Goal: Information Seeking & Learning: Learn about a topic

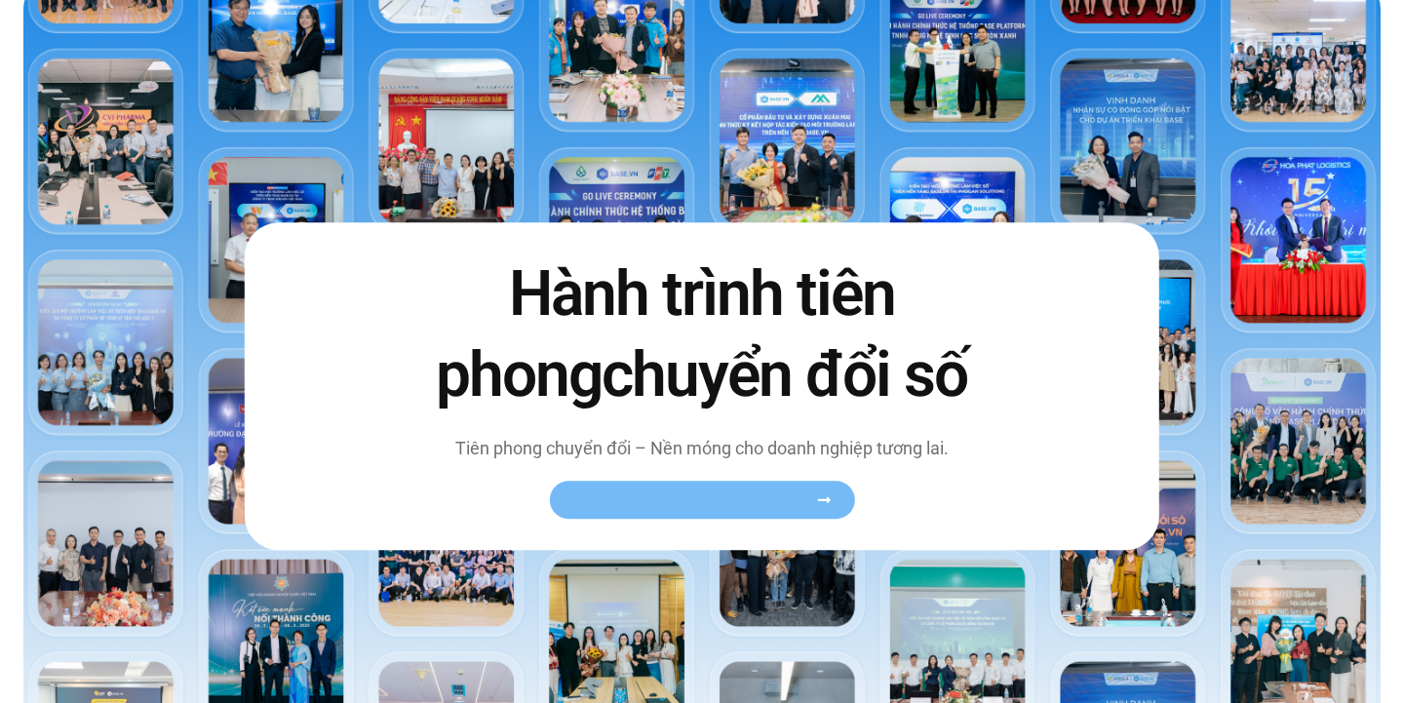
click at [782, 497] on span "Xem toàn bộ câu chuyện khách hàng" at bounding box center [691, 499] width 239 height 15
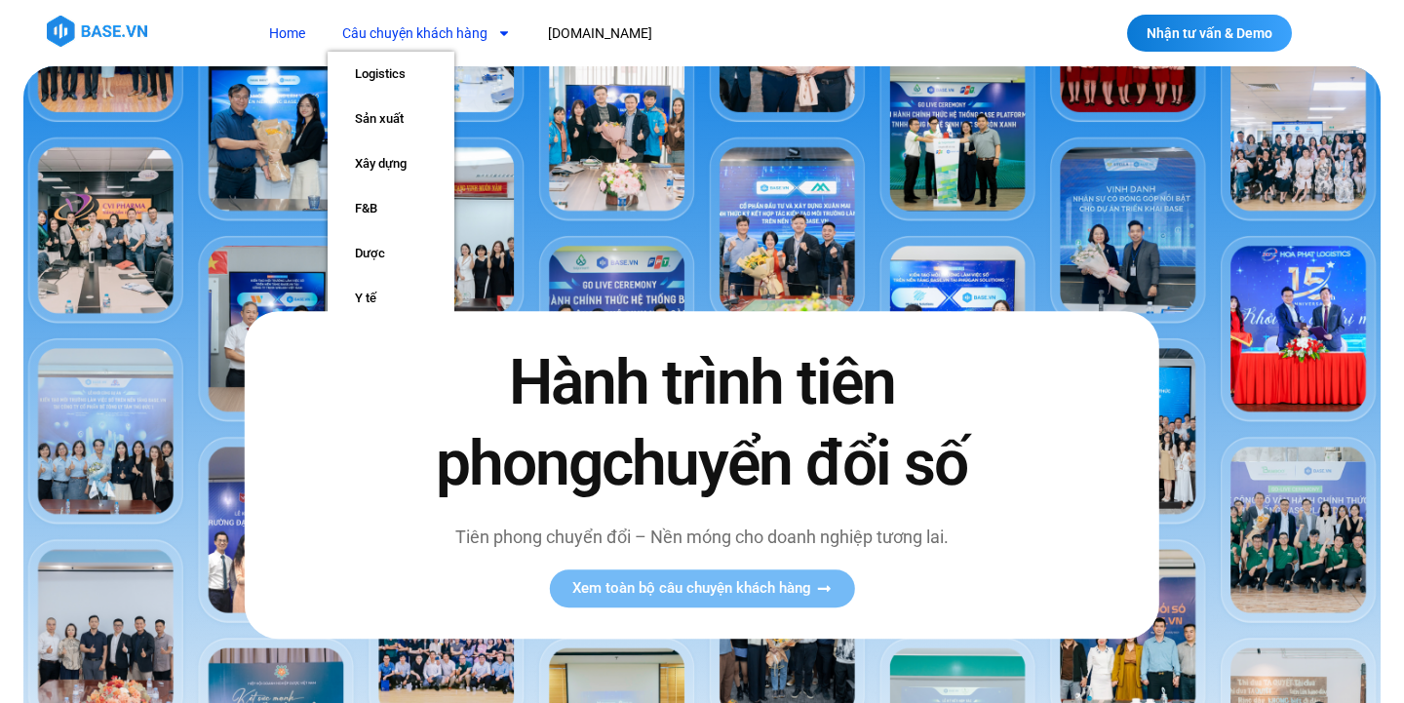
click at [439, 38] on link "Câu chuyện khách hàng" at bounding box center [427, 34] width 198 height 36
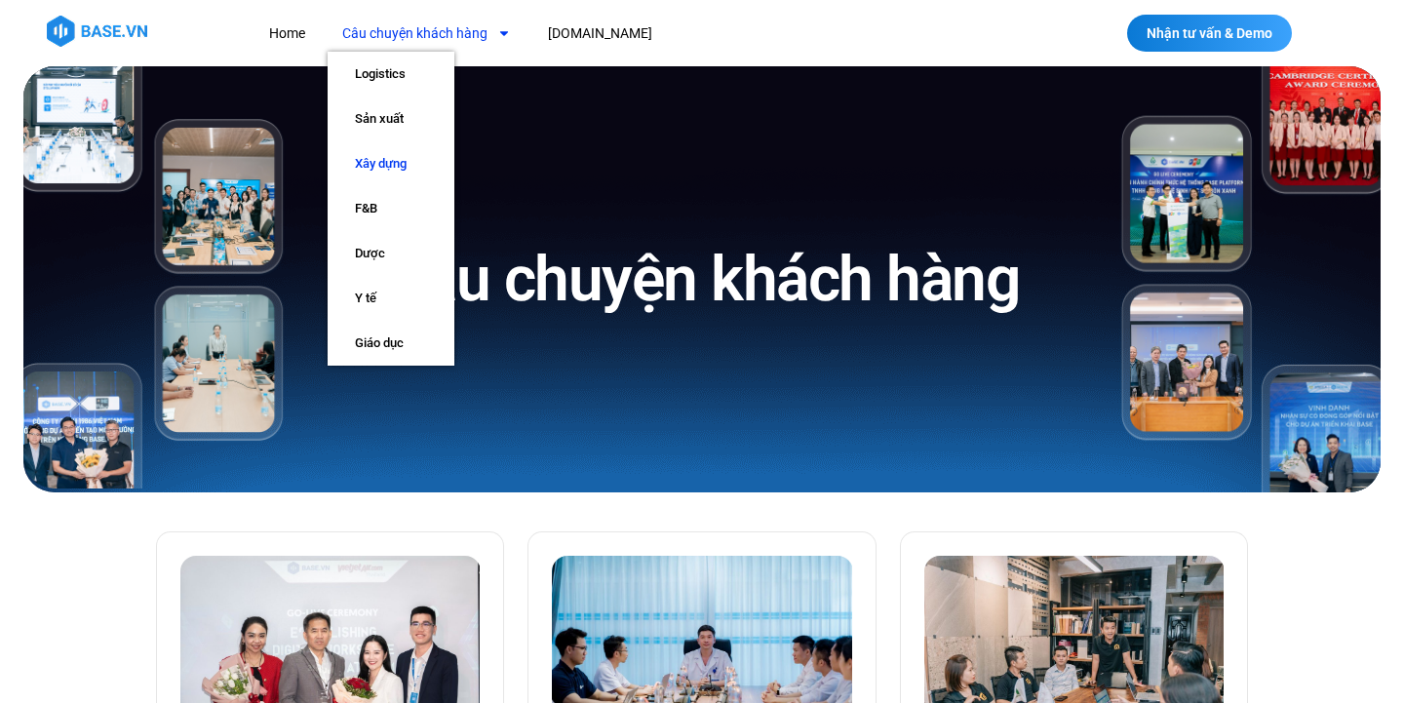
click at [388, 165] on link "Xây dựng" at bounding box center [391, 163] width 127 height 45
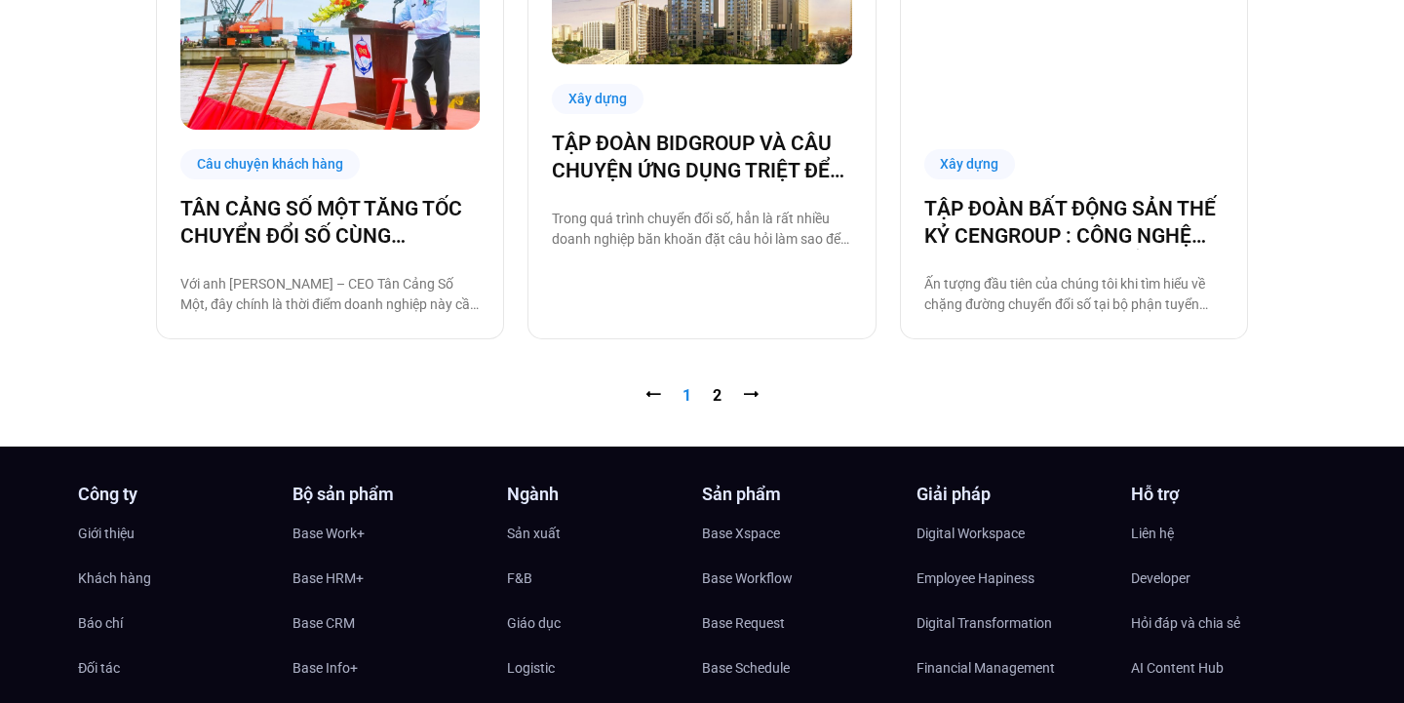
scroll to position [2189, 0]
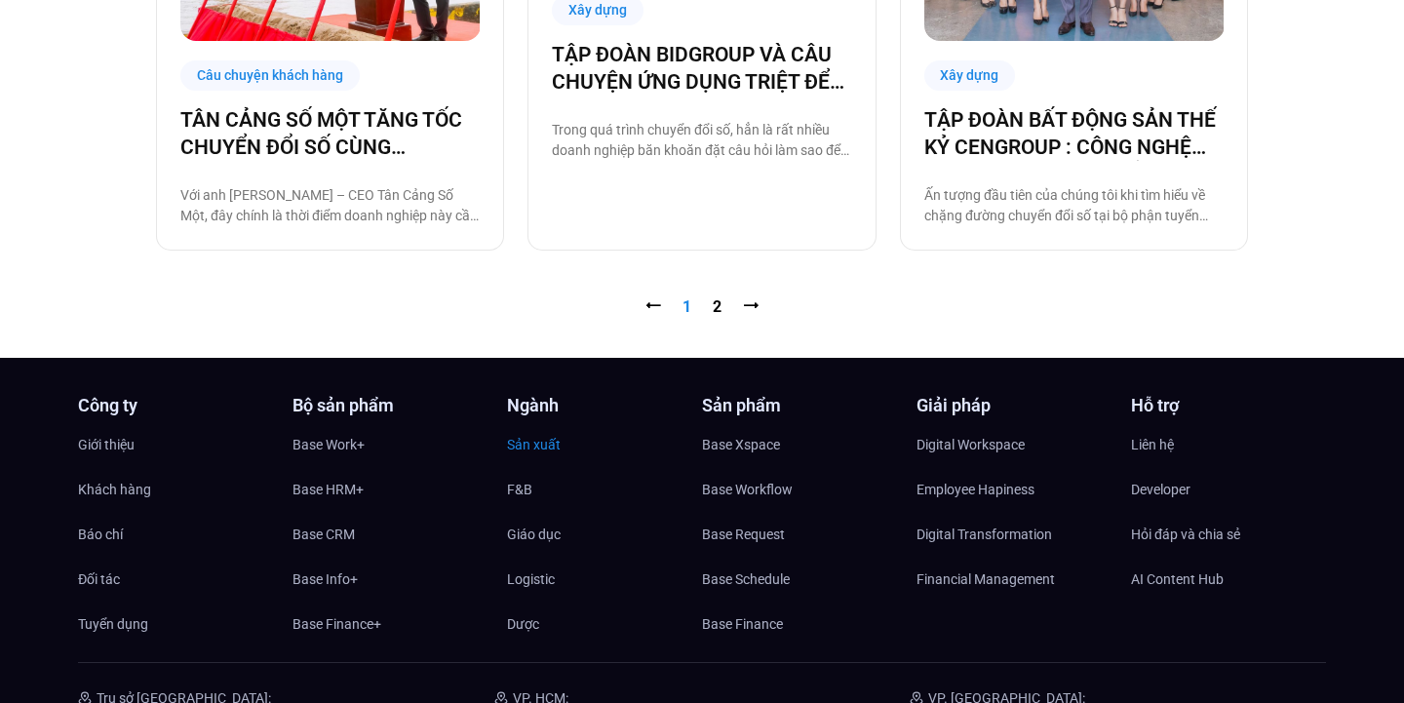
click at [531, 441] on span "Sản xuất" at bounding box center [534, 444] width 54 height 29
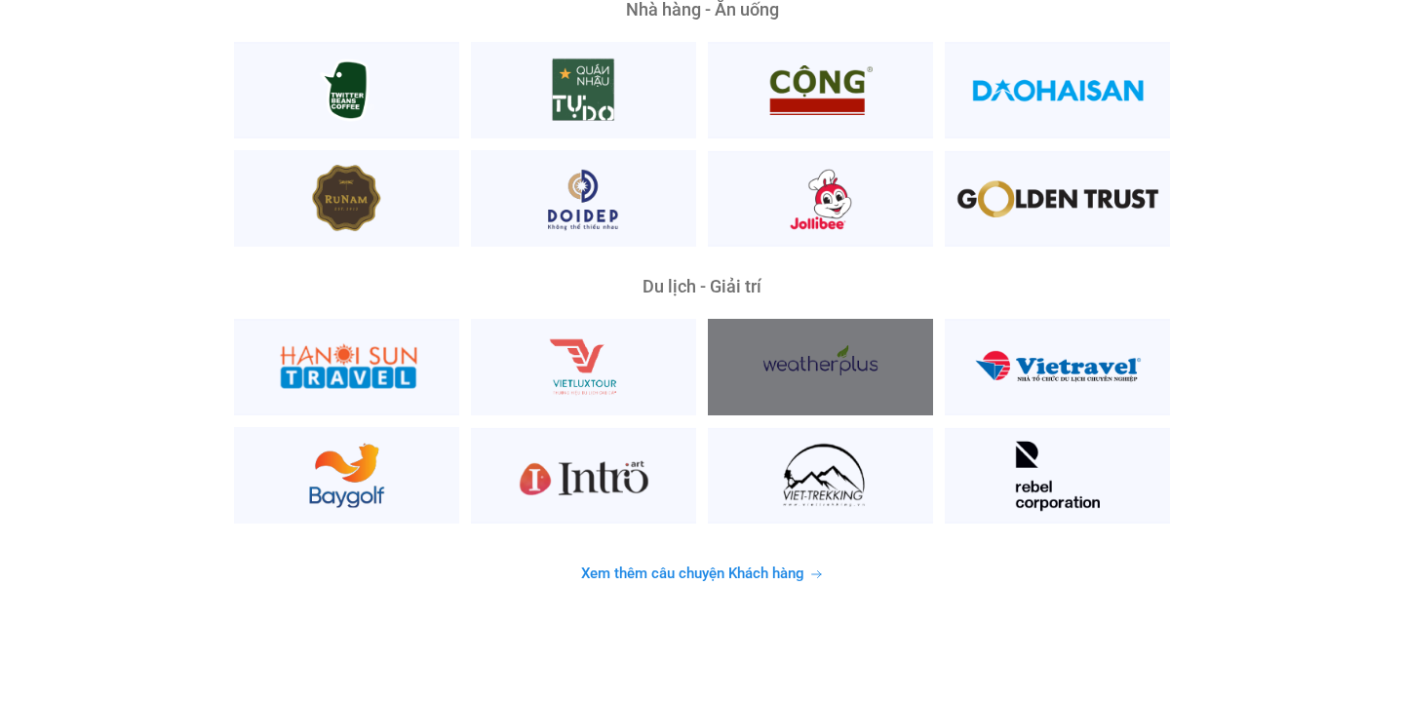
scroll to position [4977, 0]
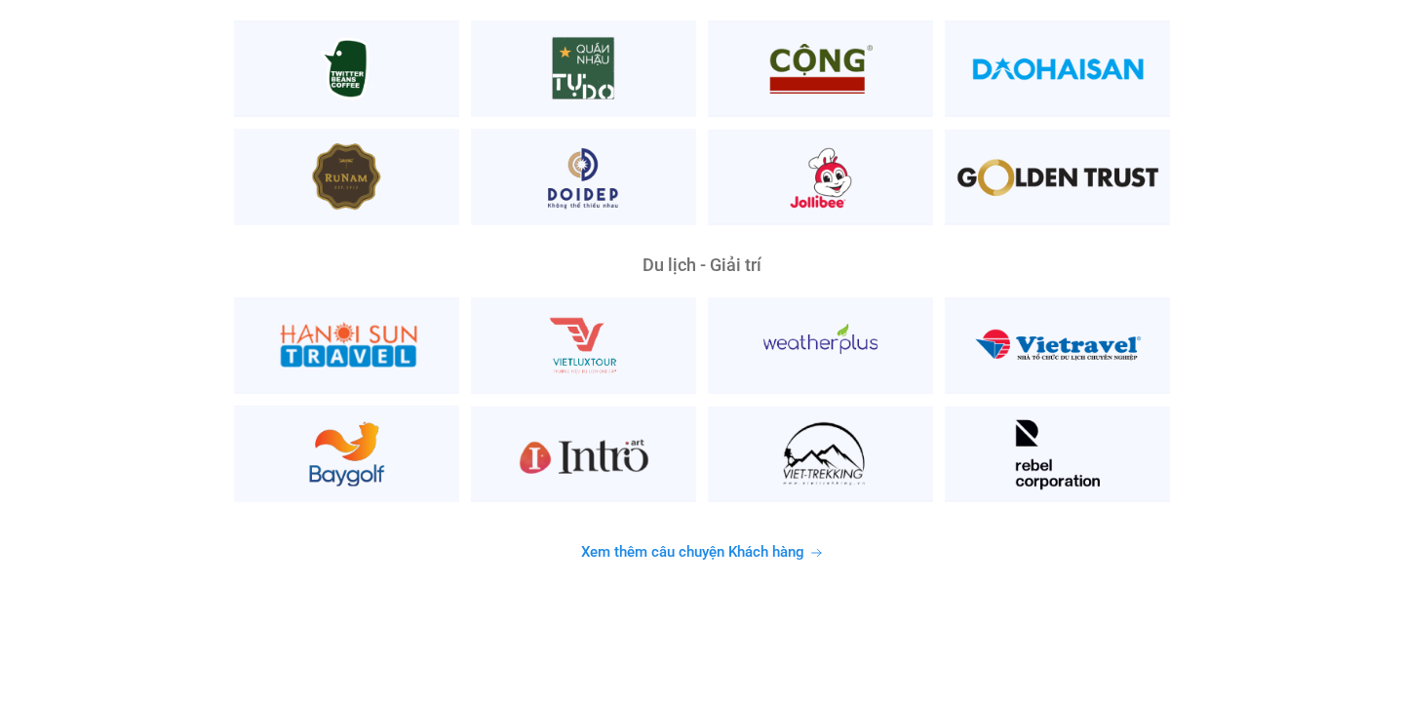
click at [708, 545] on span "Xem thêm câu chuyện Khách hàng" at bounding box center [692, 552] width 223 height 15
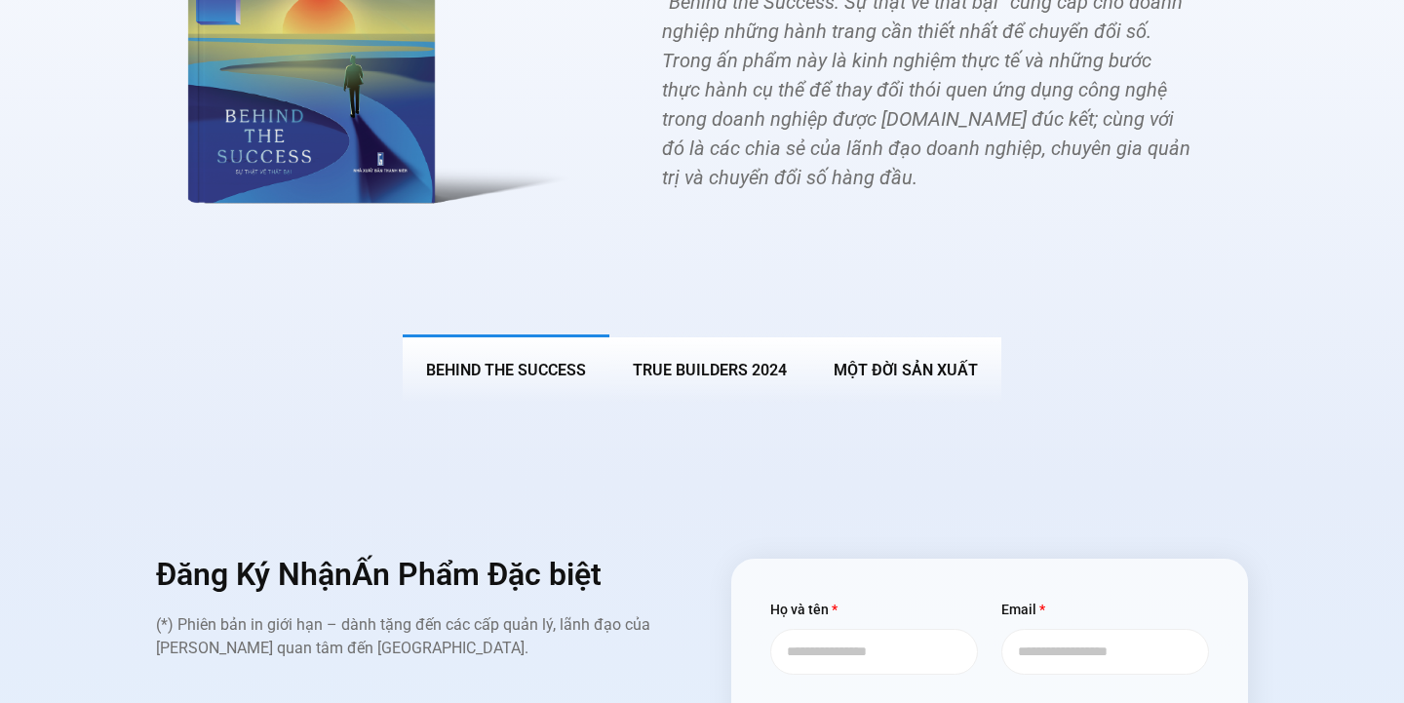
scroll to position [7329, 0]
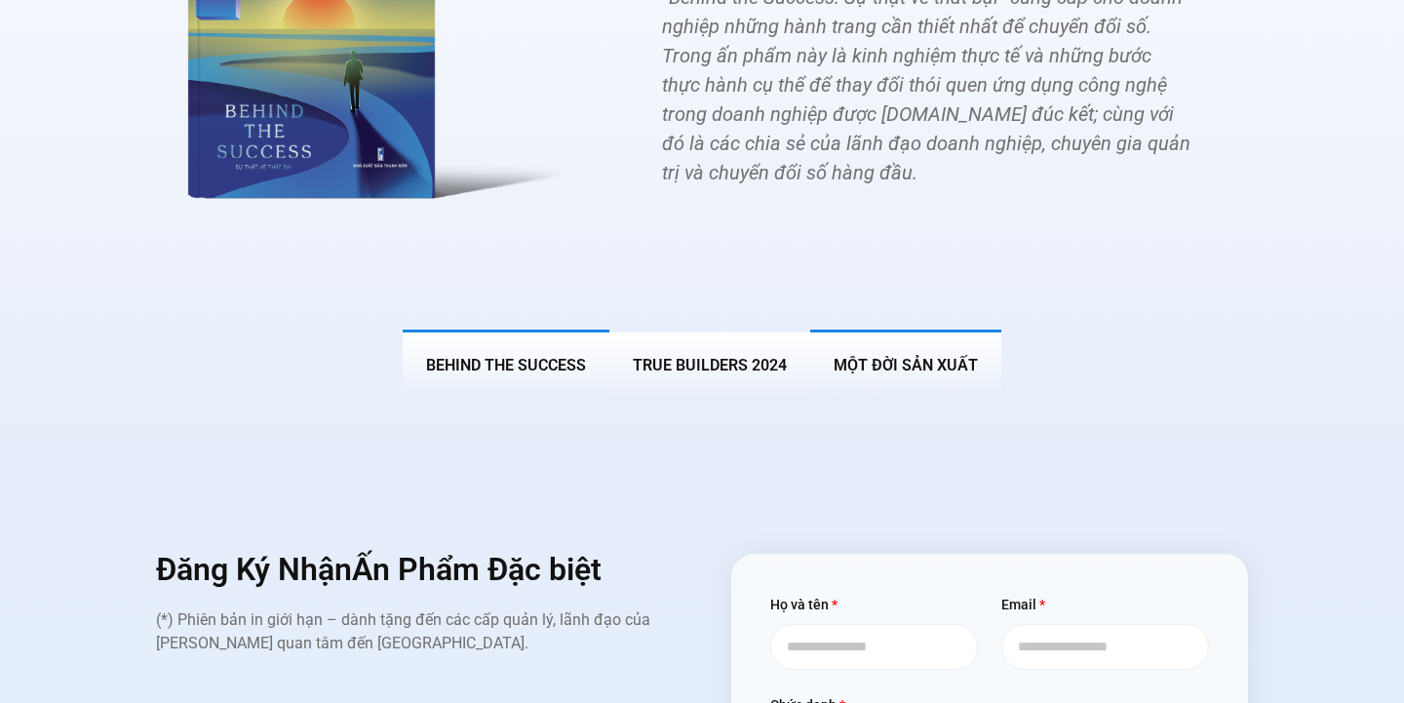
click at [887, 356] on span "MỘT ĐỜI SẢN XUẤT" at bounding box center [906, 365] width 144 height 19
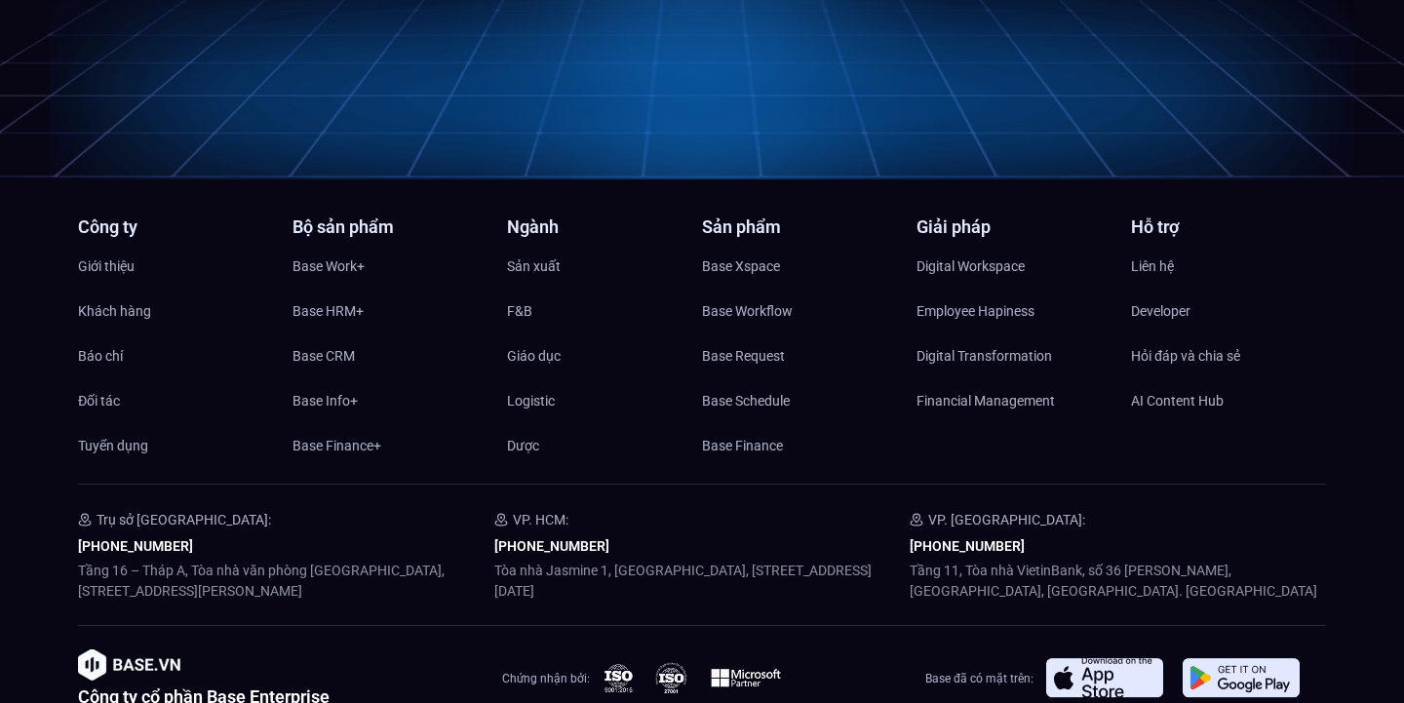
scroll to position [9349, 0]
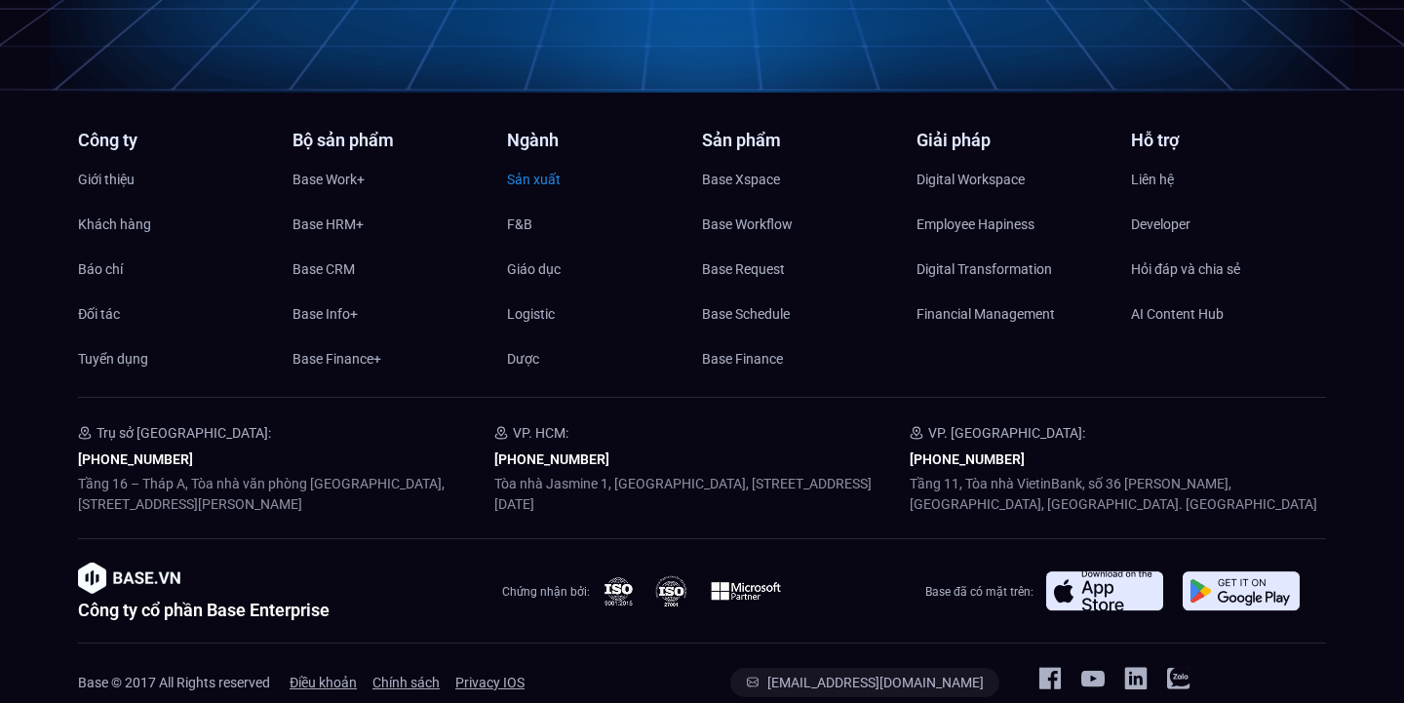
click at [509, 165] on span "Sản xuất" at bounding box center [534, 179] width 54 height 29
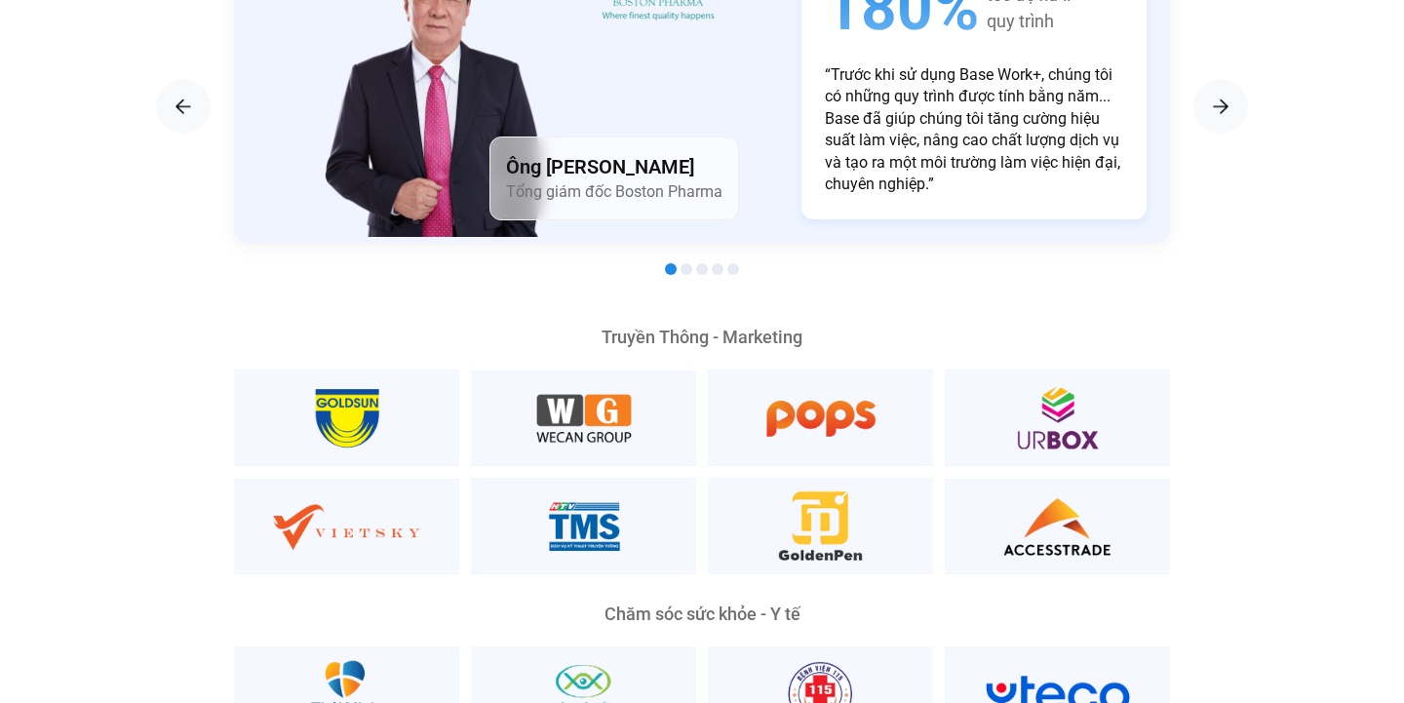
scroll to position [3456, 0]
